Goal: Task Accomplishment & Management: Manage account settings

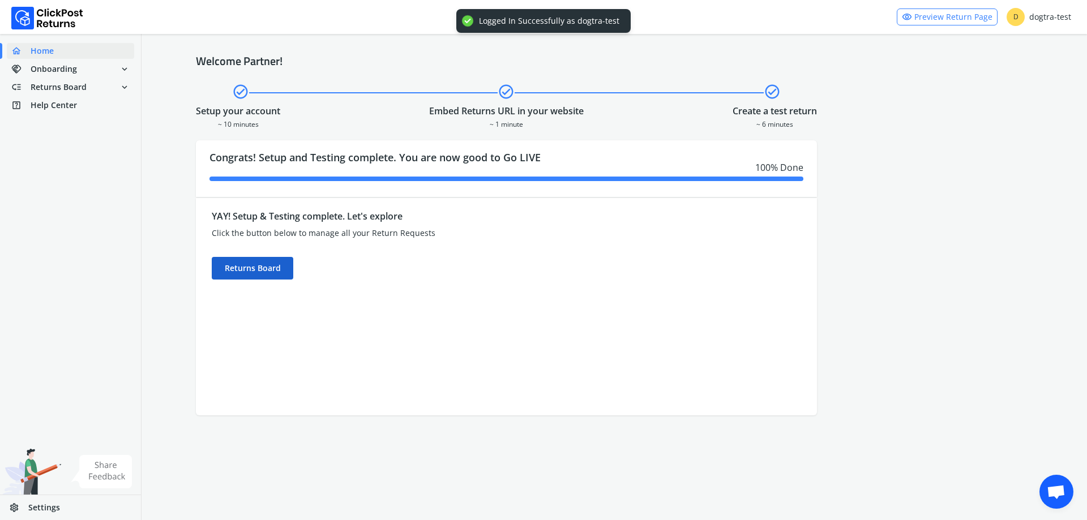
click at [258, 276] on div "Returns Board" at bounding box center [253, 268] width 82 height 23
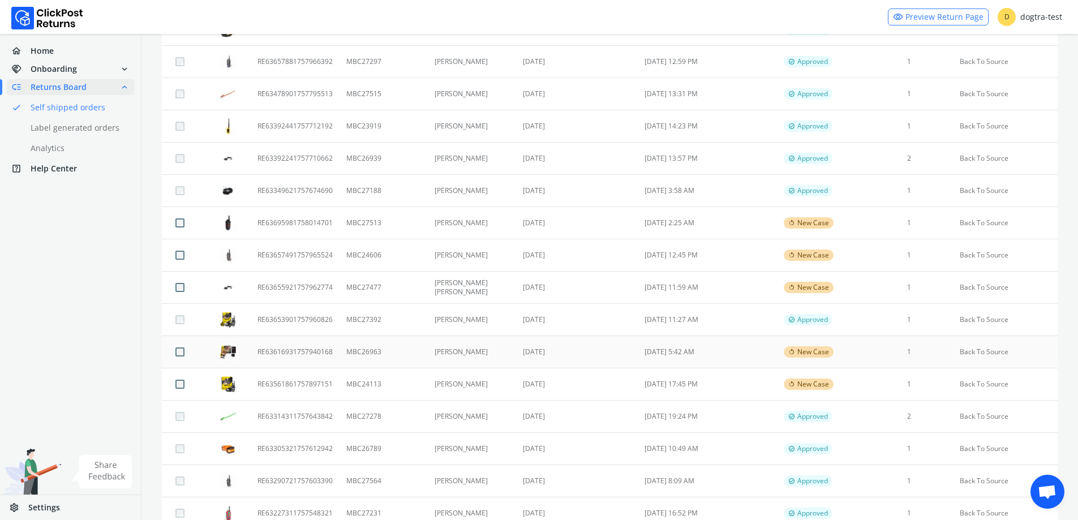
scroll to position [389, 0]
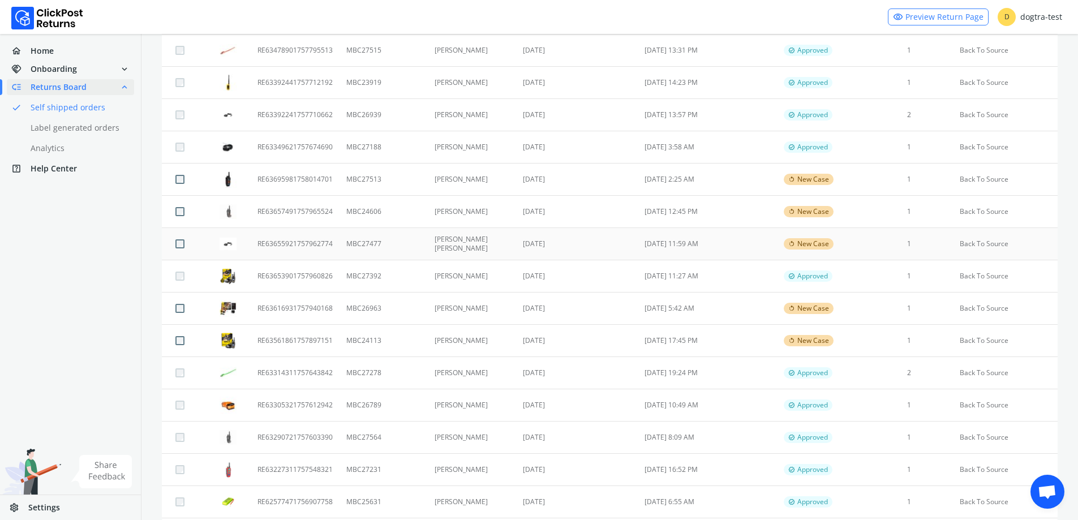
click at [545, 239] on td "[DATE]" at bounding box center [577, 244] width 122 height 32
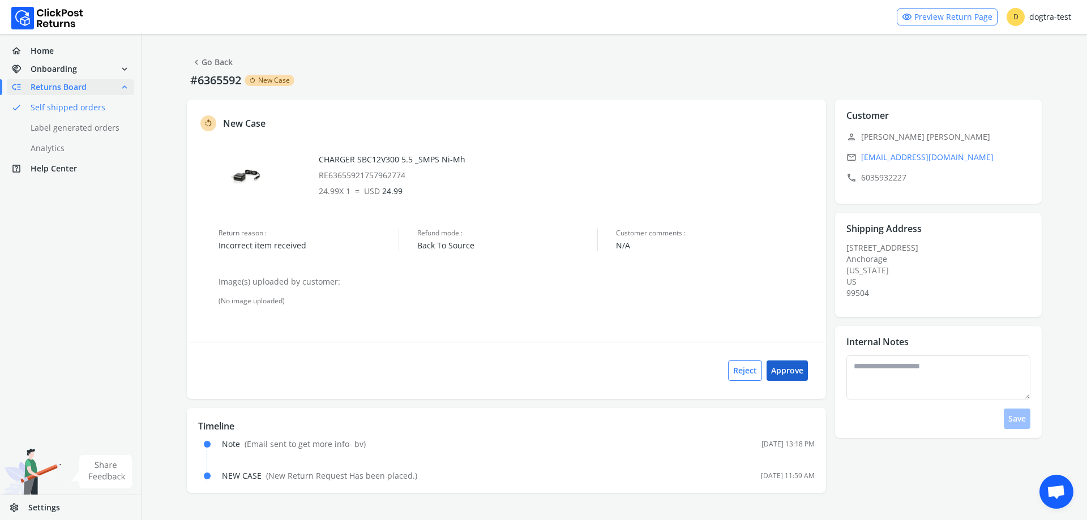
click at [791, 370] on button "Approve" at bounding box center [786, 371] width 41 height 20
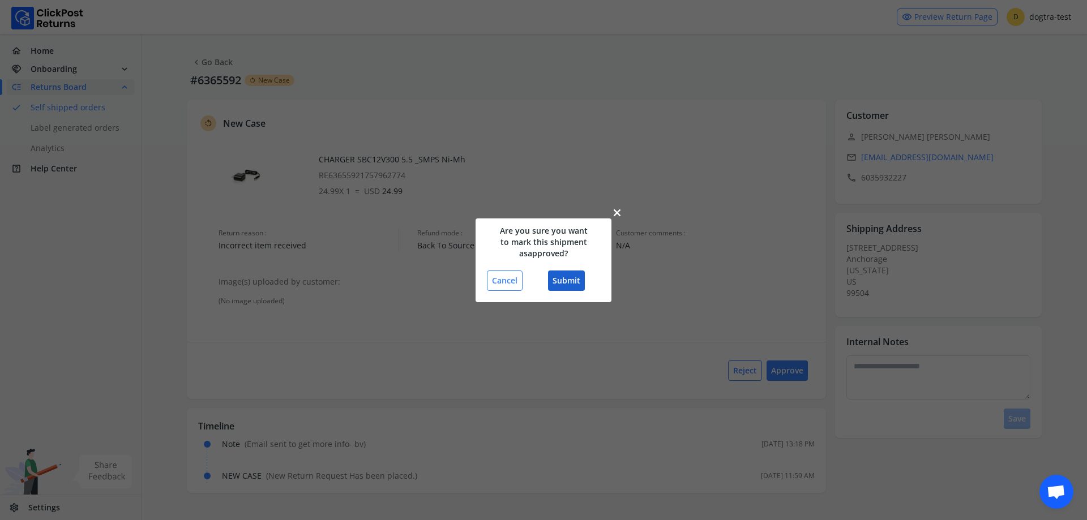
click at [584, 282] on button "Submit" at bounding box center [566, 281] width 37 height 20
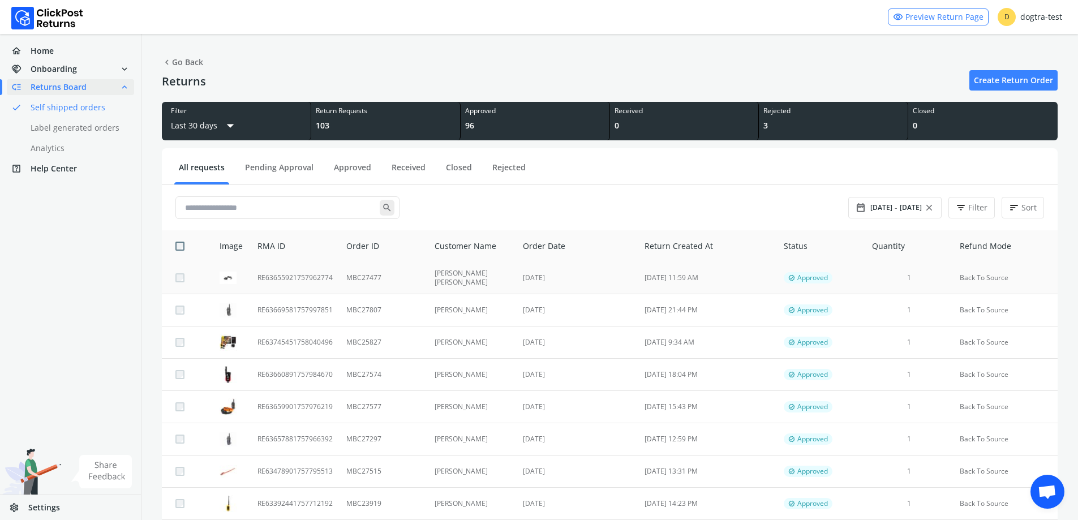
click at [434, 275] on td "[PERSON_NAME] [PERSON_NAME]" at bounding box center [472, 278] width 89 height 32
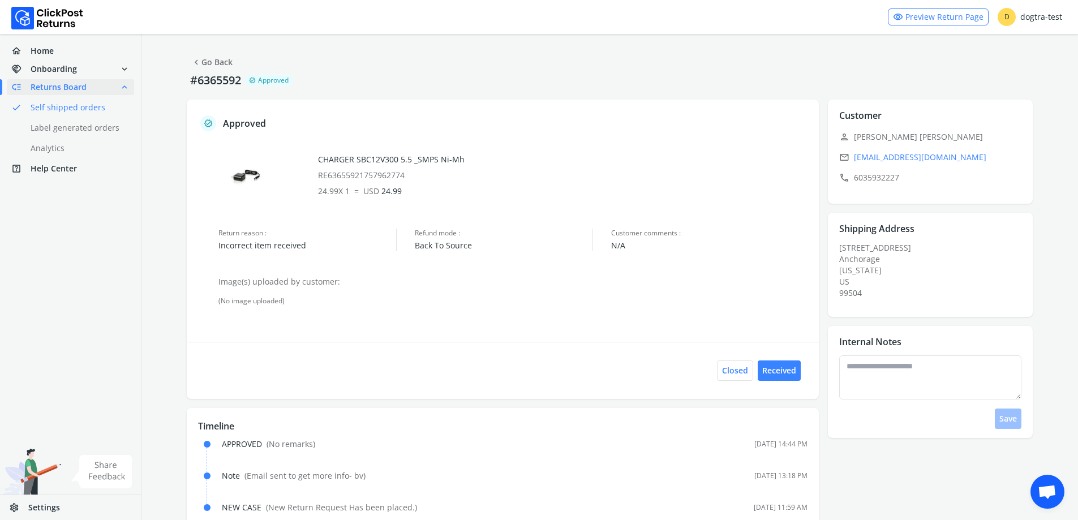
click at [210, 68] on link "chevron_left Go Back" at bounding box center [211, 62] width 41 height 16
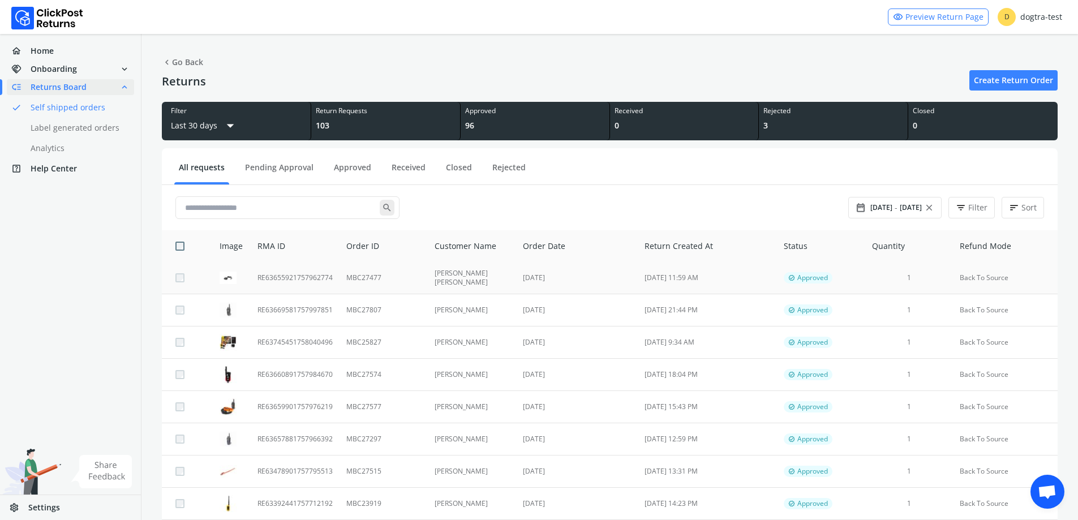
click at [325, 276] on td "RE63655921757962774" at bounding box center [295, 278] width 89 height 32
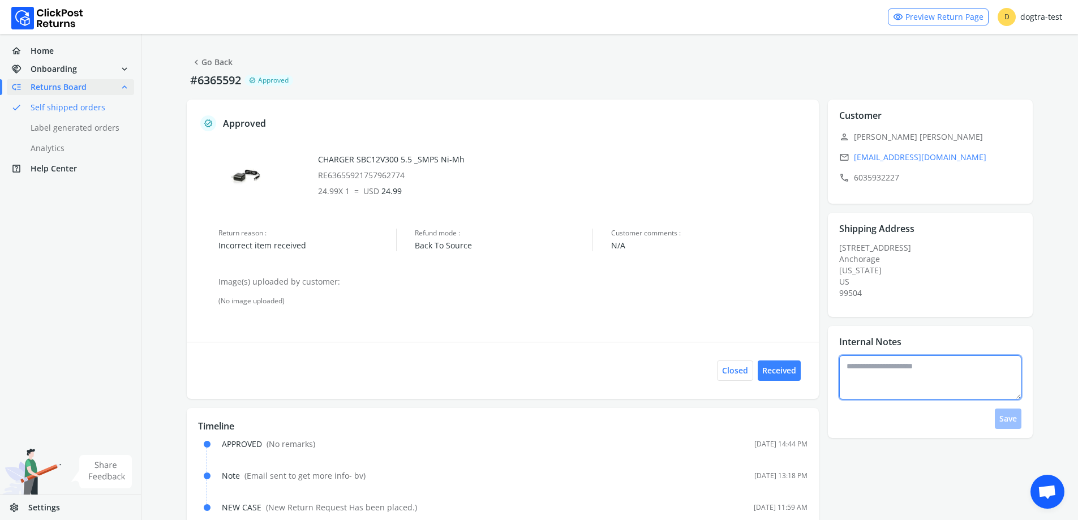
click at [891, 374] on textarea at bounding box center [930, 377] width 182 height 44
type textarea "**********"
click at [1018, 413] on button "Save" at bounding box center [1008, 419] width 27 height 20
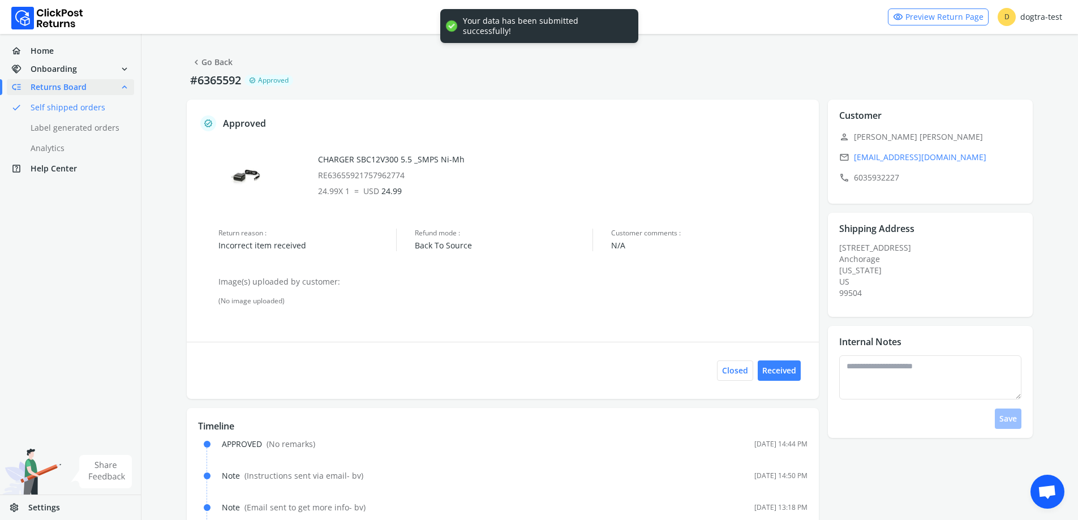
click at [200, 62] on span "chevron_left" at bounding box center [196, 62] width 10 height 16
